Goal: Find specific page/section: Find specific page/section

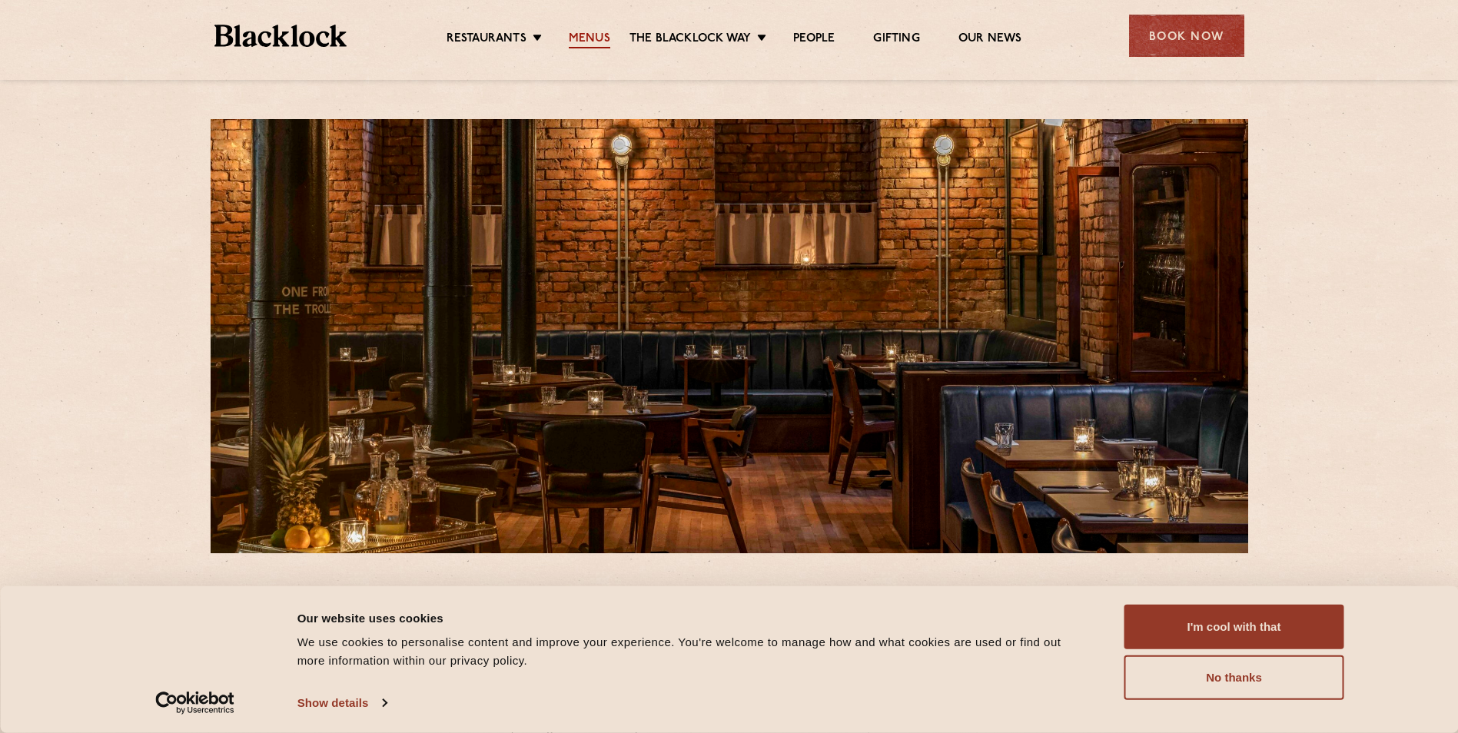
click at [589, 38] on link "Menus" at bounding box center [589, 40] width 41 height 17
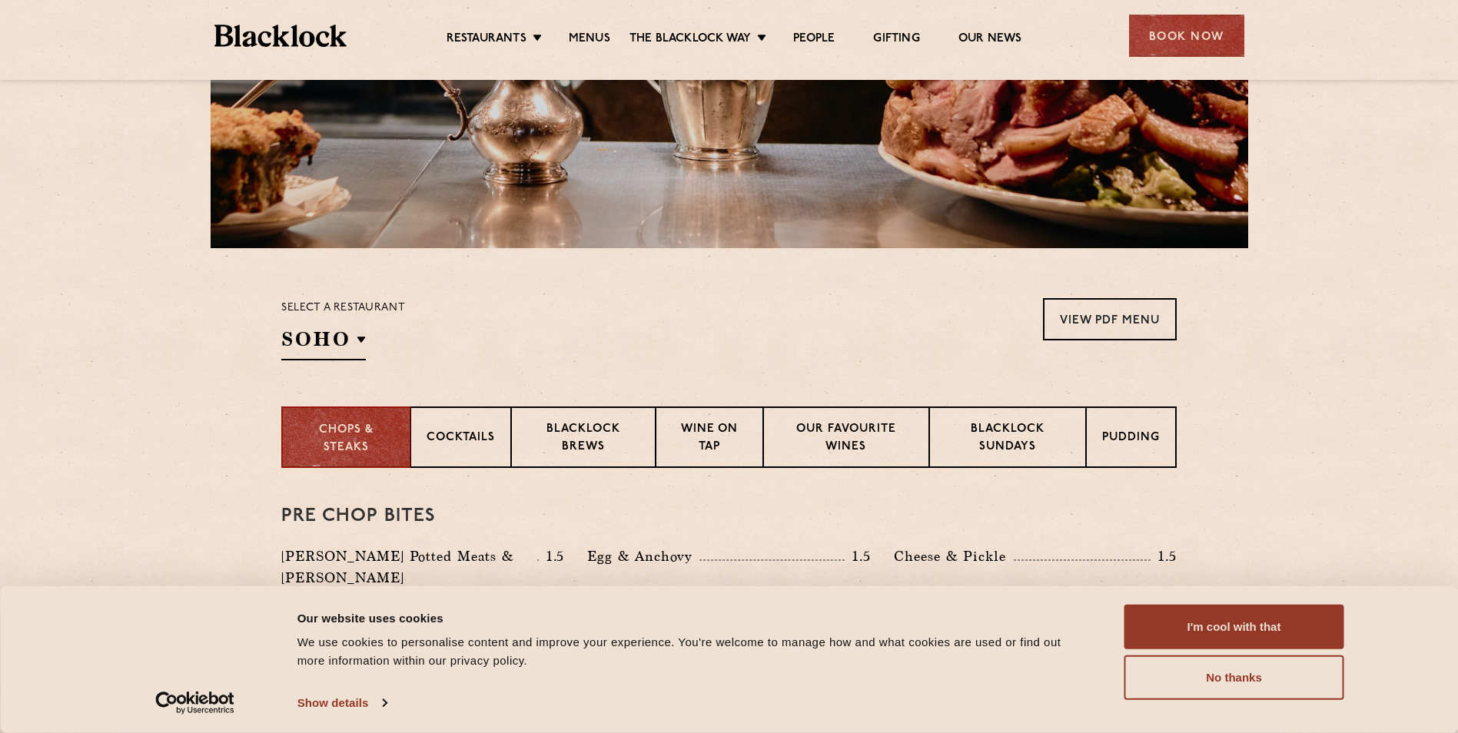
scroll to position [307, 0]
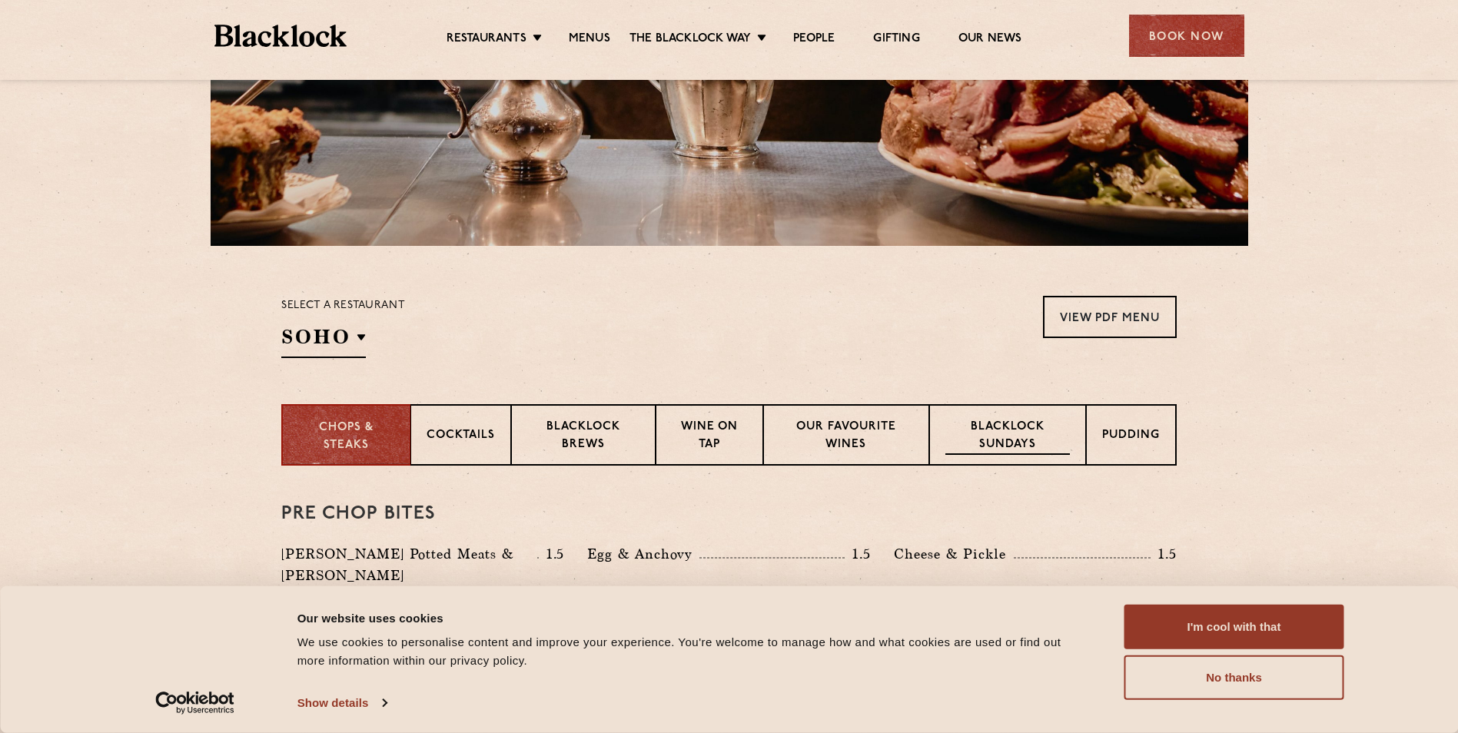
click at [985, 435] on p "Blacklock Sundays" at bounding box center [1007, 437] width 124 height 36
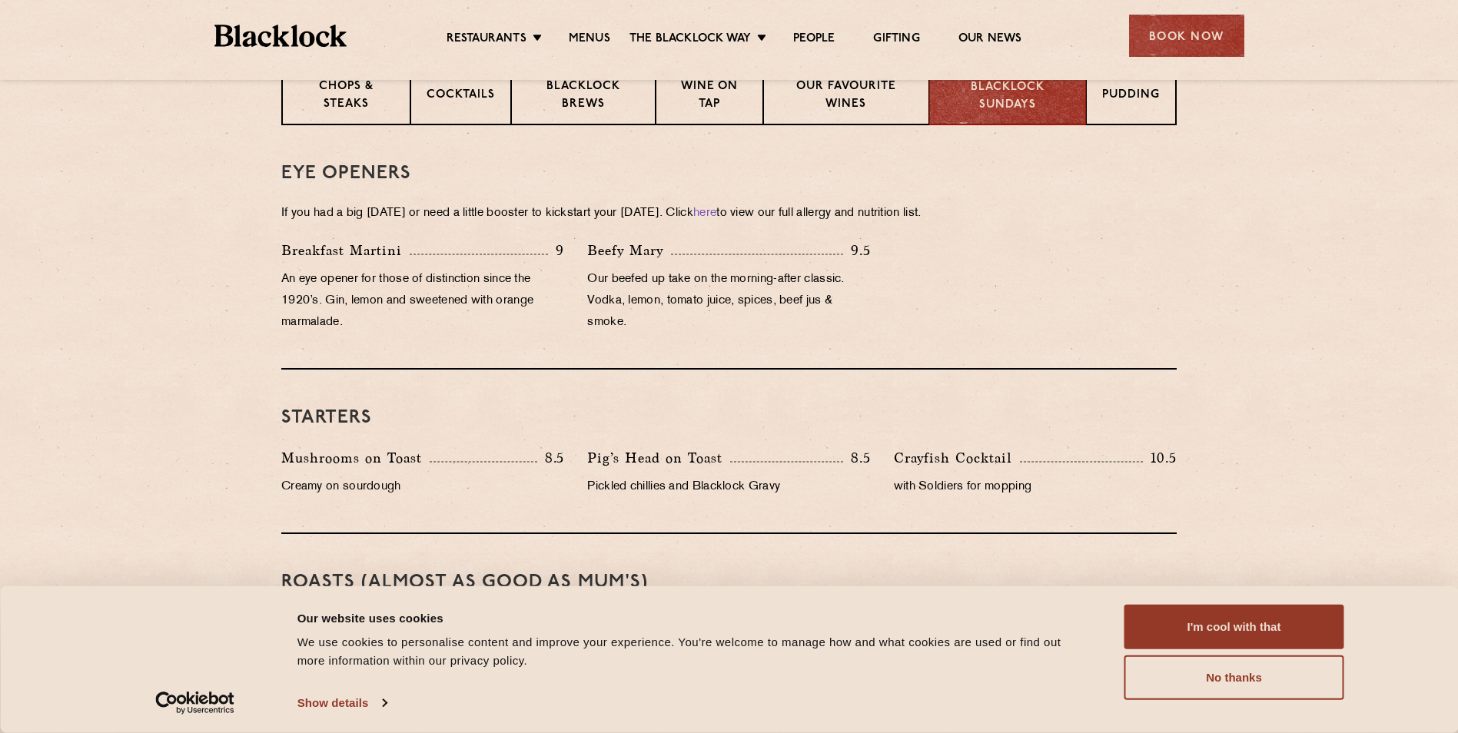
scroll to position [432, 0]
